Goal: Task Accomplishment & Management: Manage account settings

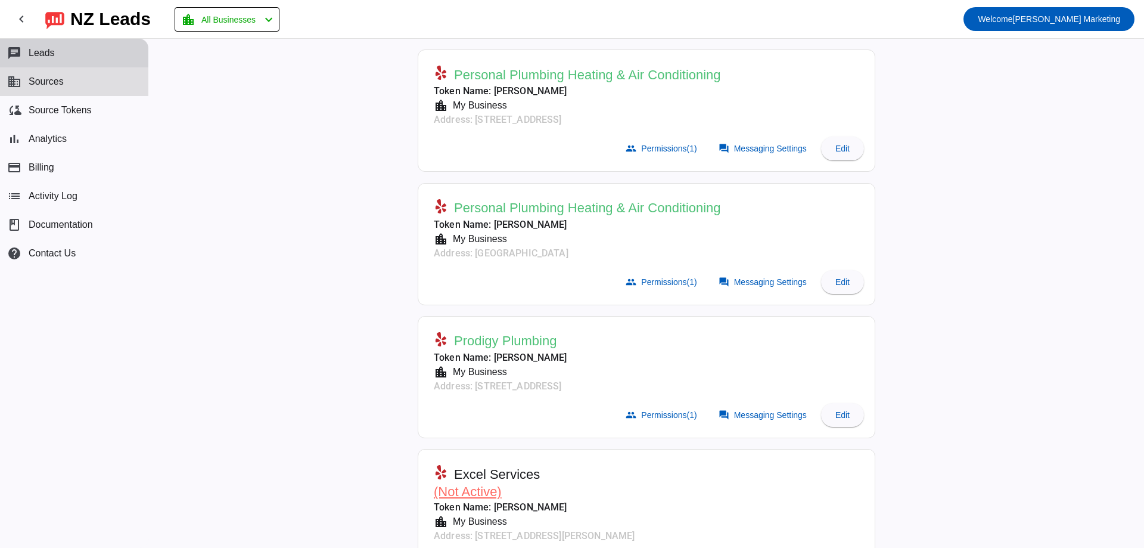
click at [54, 54] on span "Leads" at bounding box center [42, 53] width 26 height 11
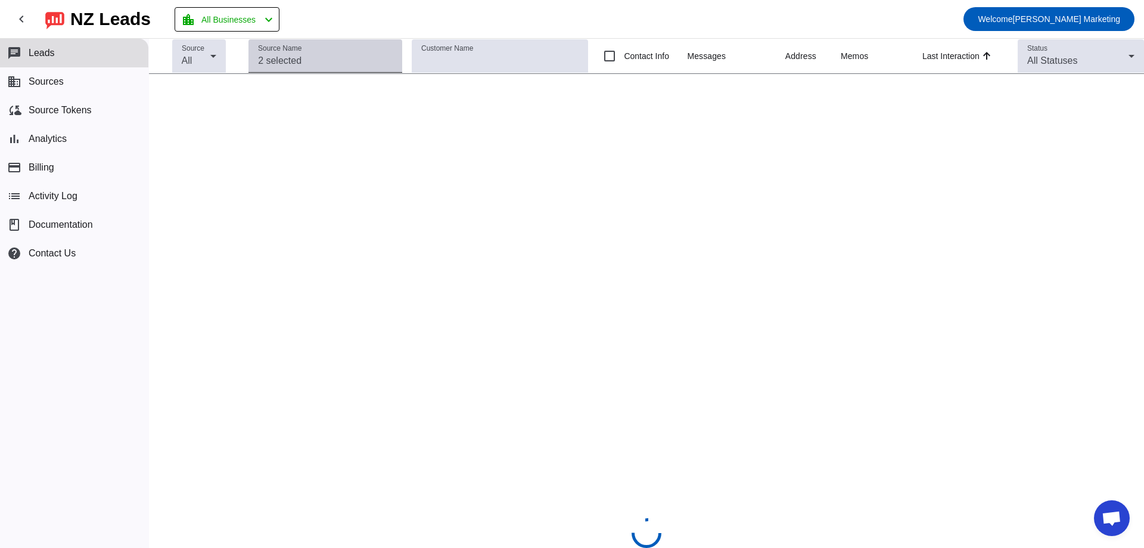
click at [324, 64] on input "Source Name" at bounding box center [325, 61] width 135 height 14
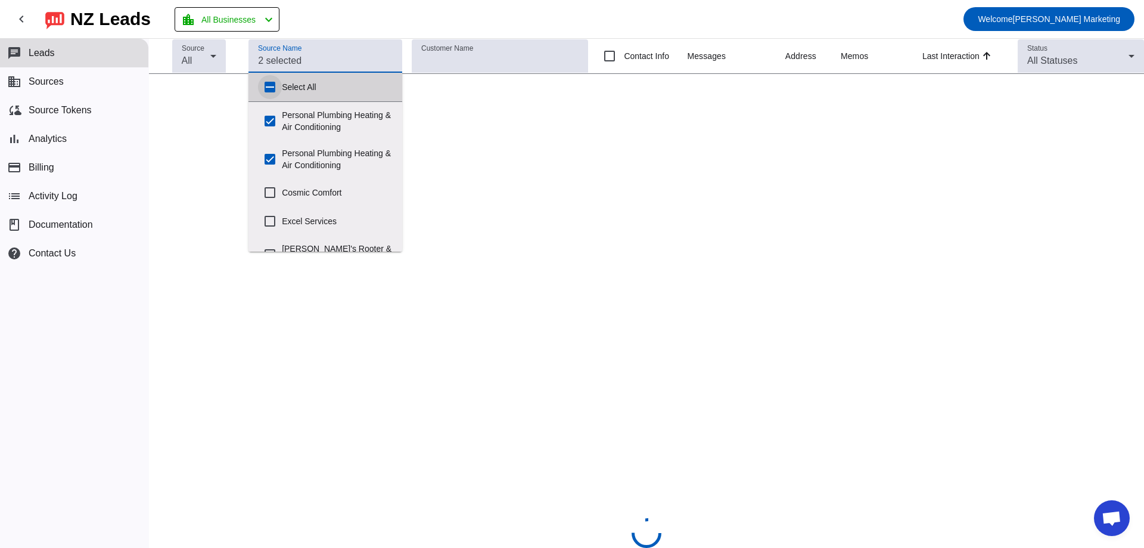
click at [270, 86] on input "Select All" at bounding box center [270, 87] width 24 height 24
checkbox input "true"
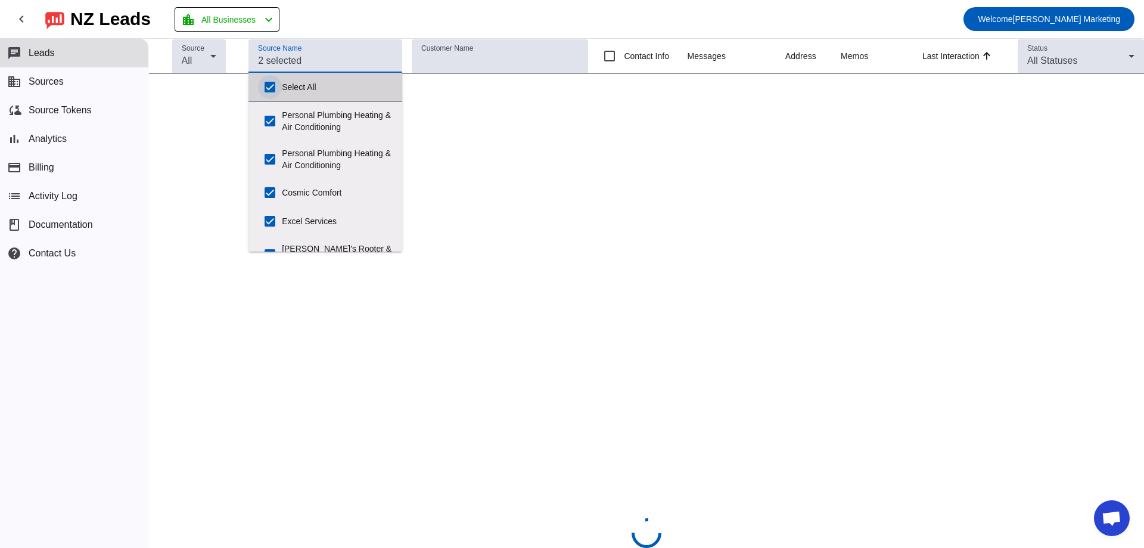
checkbox input "true"
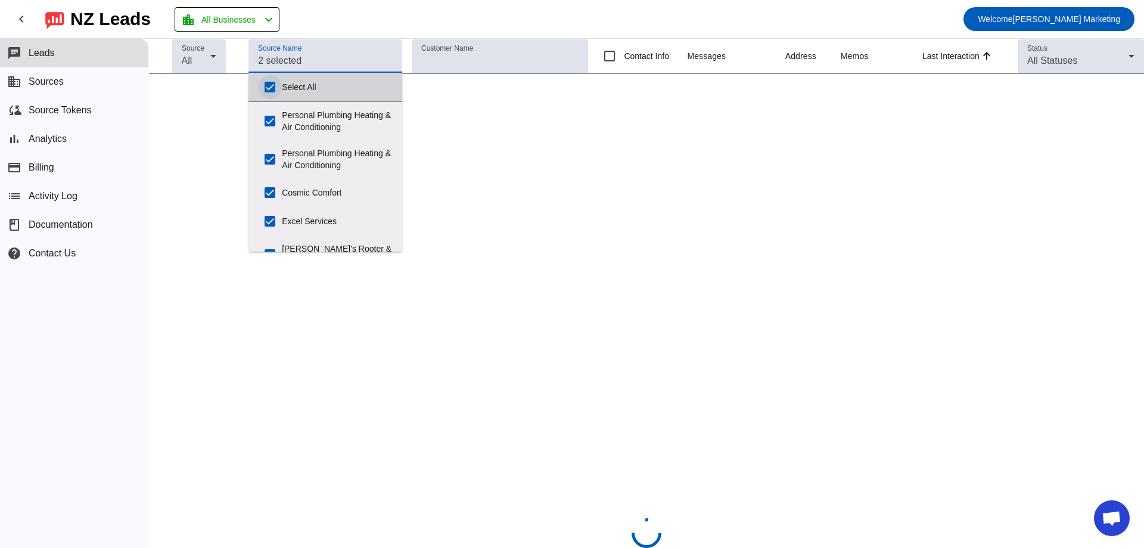
checkbox input "true"
click at [269, 86] on input "Select All" at bounding box center [270, 87] width 24 height 24
checkbox input "false"
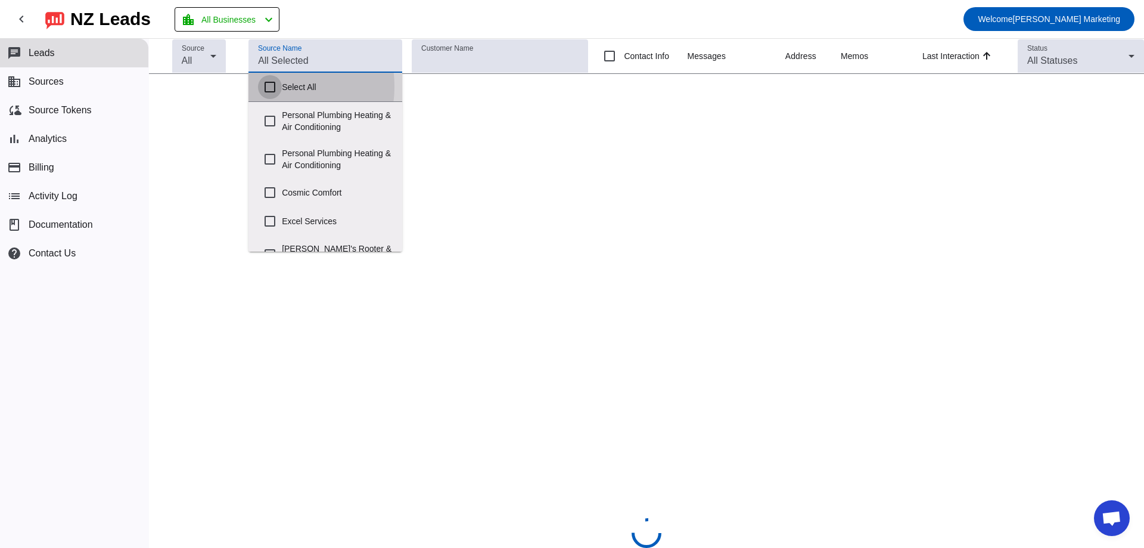
checkbox input "false"
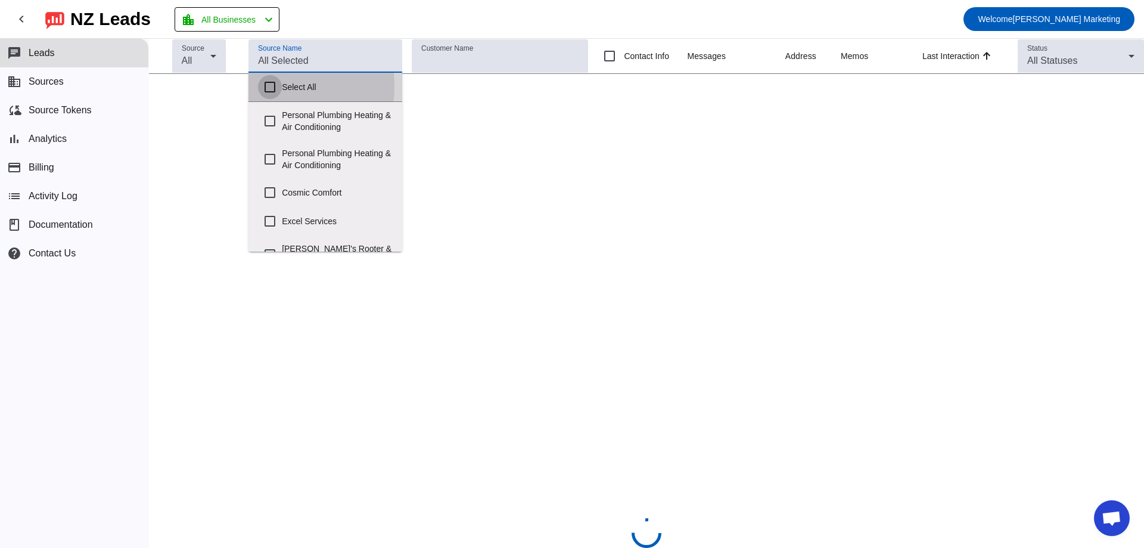
checkbox input "false"
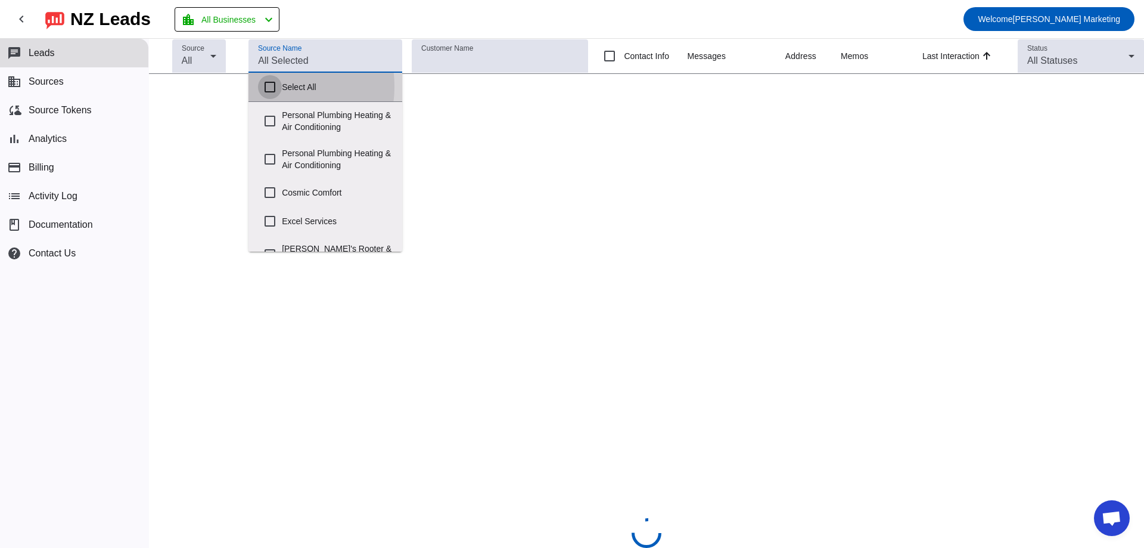
checkbox input "false"
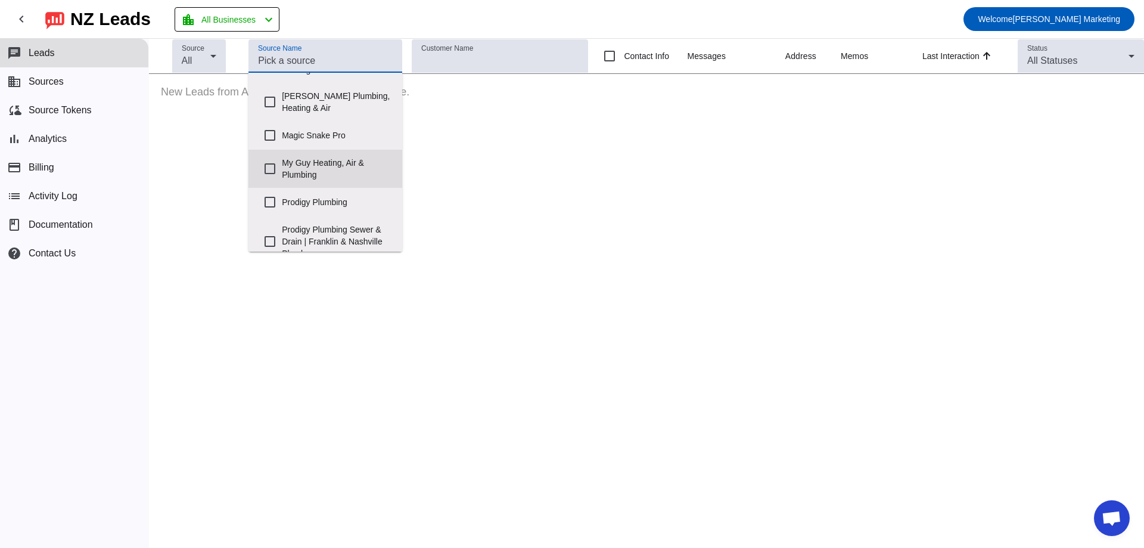
scroll to position [238, 0]
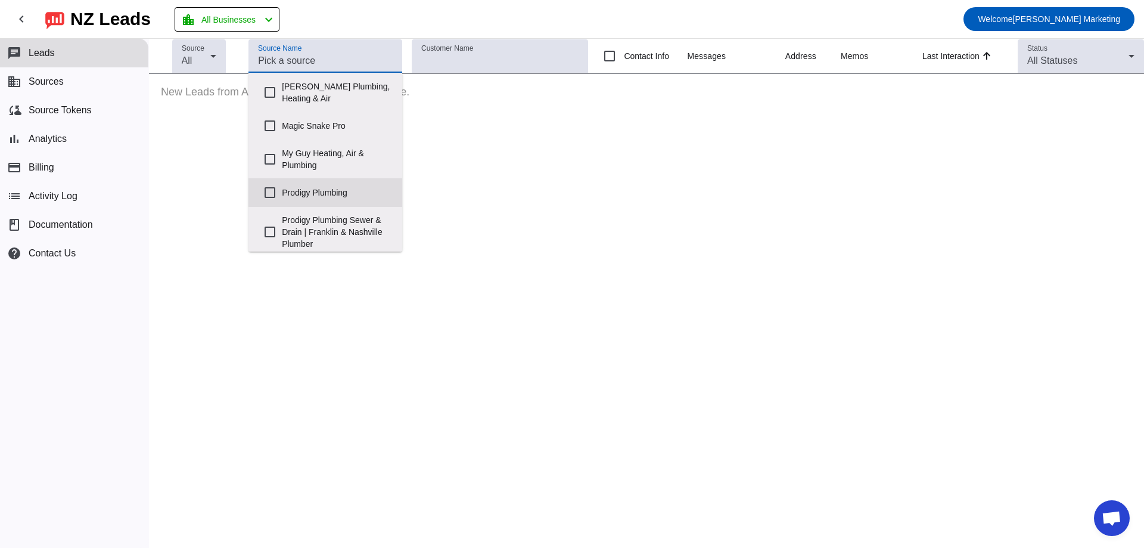
click at [322, 179] on label "Prodigy Plumbing" at bounding box center [337, 192] width 111 height 26
click at [282, 181] on input "Prodigy Plumbing" at bounding box center [270, 193] width 24 height 24
checkbox input "true"
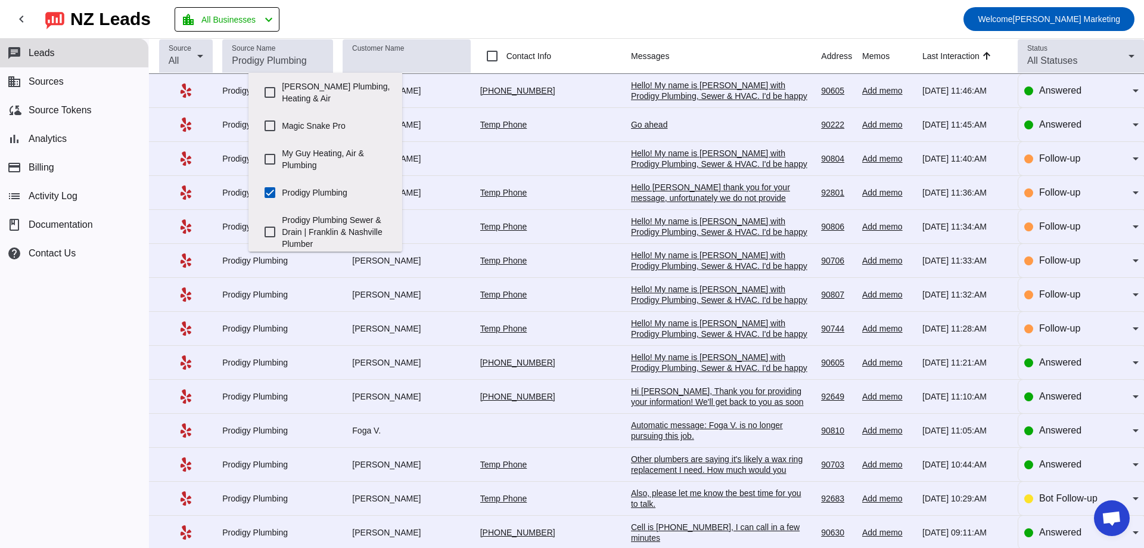
click at [637, 13] on mat-toolbar-row "chevron_left [GEOGRAPHIC_DATA] Leads location_city All Businesses chevron_left …" at bounding box center [572, 19] width 1144 height 38
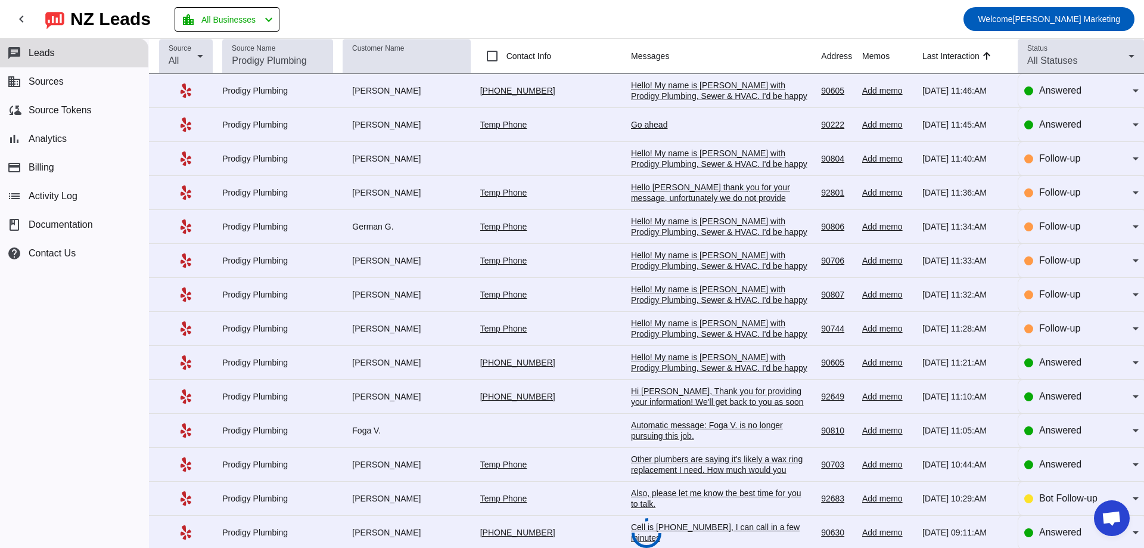
scroll to position [341, 0]
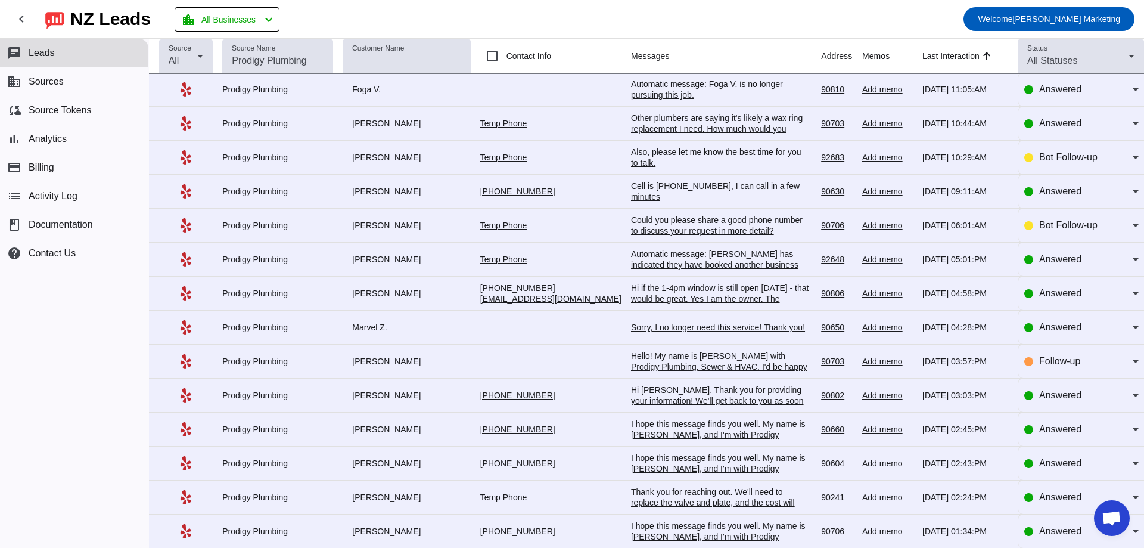
click at [631, 292] on div "Hi if the 1-4pm window is still open [DATE] - that would be great. Yes I am the…" at bounding box center [720, 320] width 179 height 75
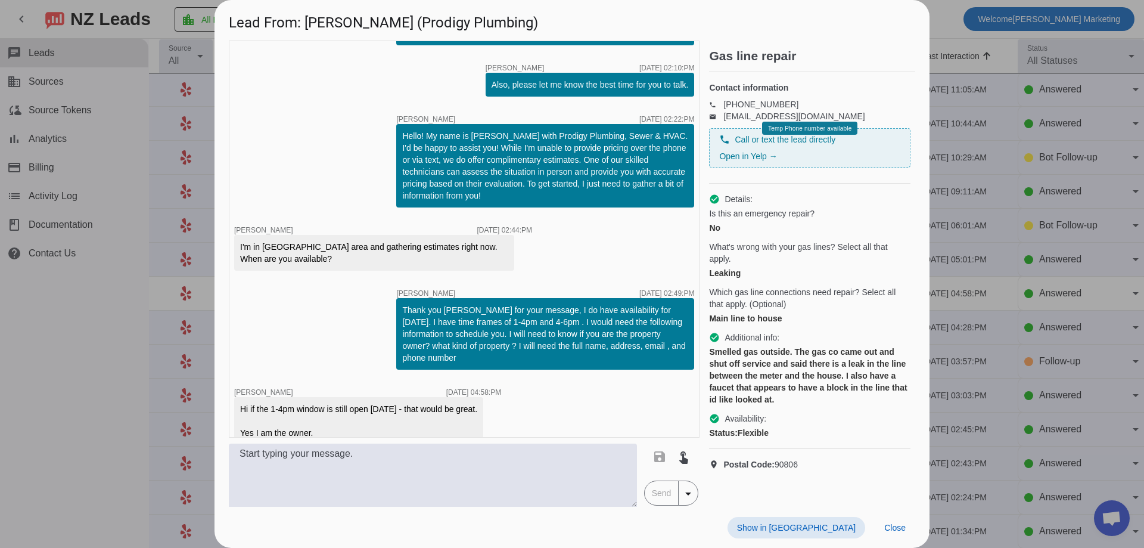
scroll to position [0, 0]
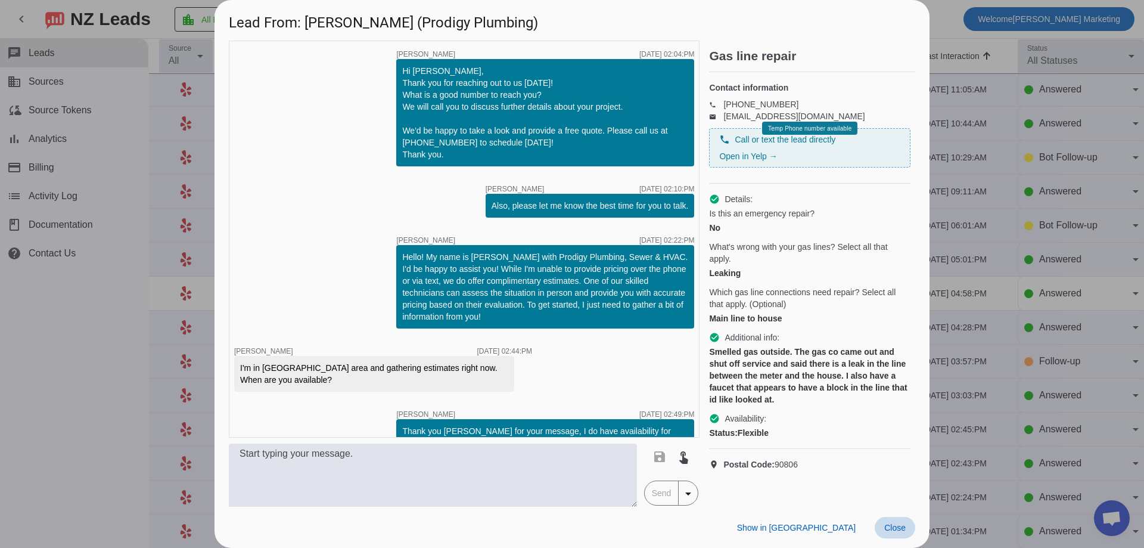
click at [905, 521] on span at bounding box center [895, 527] width 41 height 21
